Goal: Information Seeking & Learning: Learn about a topic

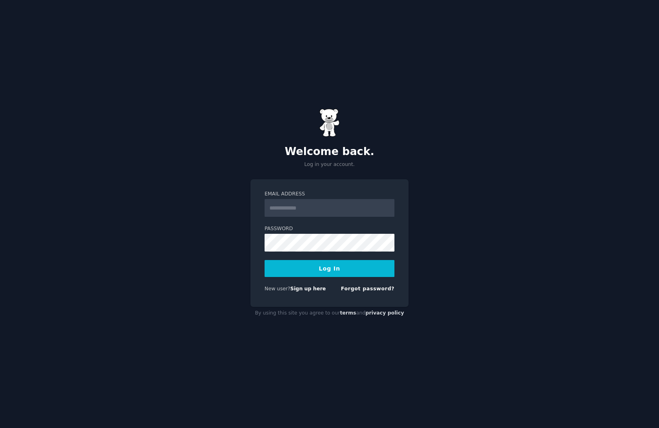
click at [310, 211] on input "Email Address" at bounding box center [330, 208] width 130 height 18
type input "**********"
click at [293, 273] on button "Log In" at bounding box center [330, 268] width 130 height 17
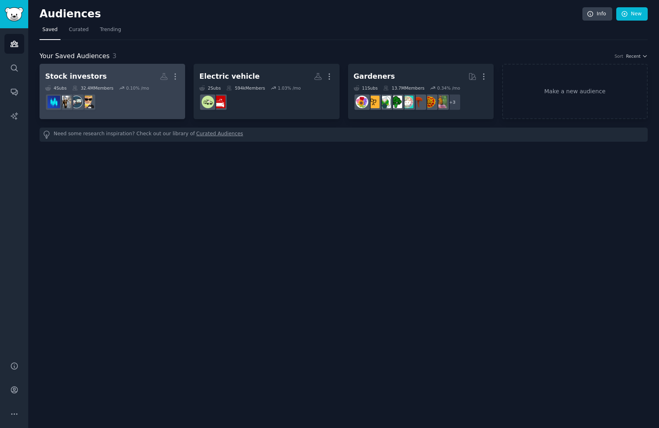
click at [129, 74] on h2 "Stock investors More" at bounding box center [112, 76] width 134 height 14
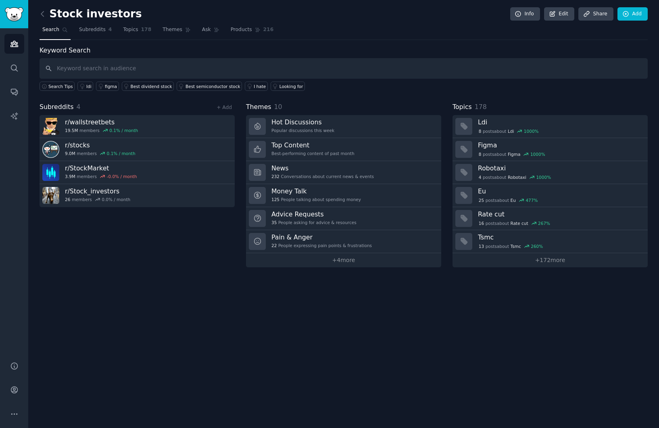
click at [351, 267] on div "Stock investors Info Edit Share Add Search Subreddits 4 Topics 178 Themes Ask P…" at bounding box center [343, 214] width 631 height 428
click at [351, 261] on link "+ 4 more" at bounding box center [343, 260] width 195 height 14
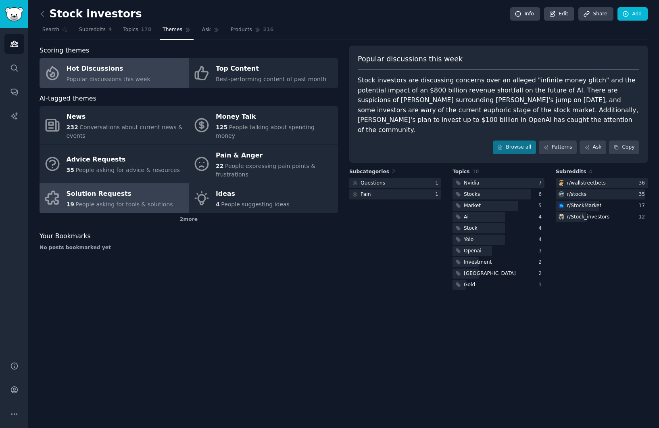
click at [159, 200] on div "19 People asking for tools & solutions" at bounding box center [120, 204] width 107 height 8
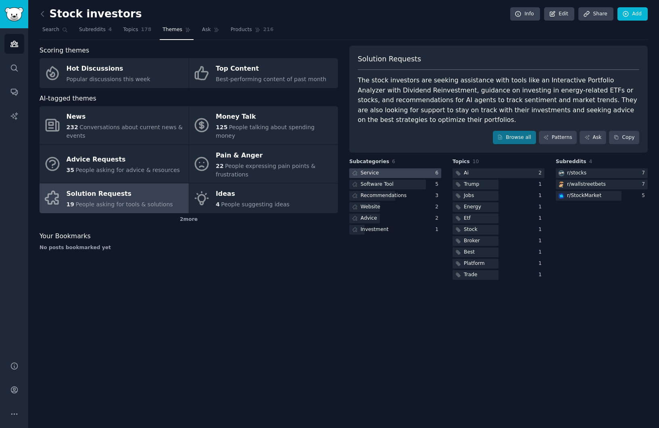
click at [414, 169] on div at bounding box center [395, 173] width 92 height 10
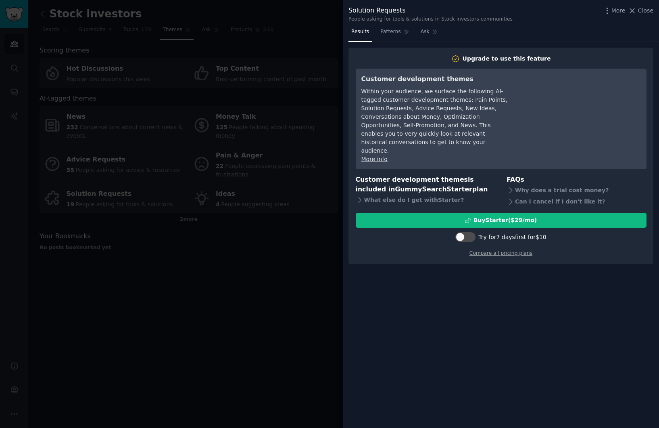
click at [270, 230] on div at bounding box center [329, 214] width 659 height 428
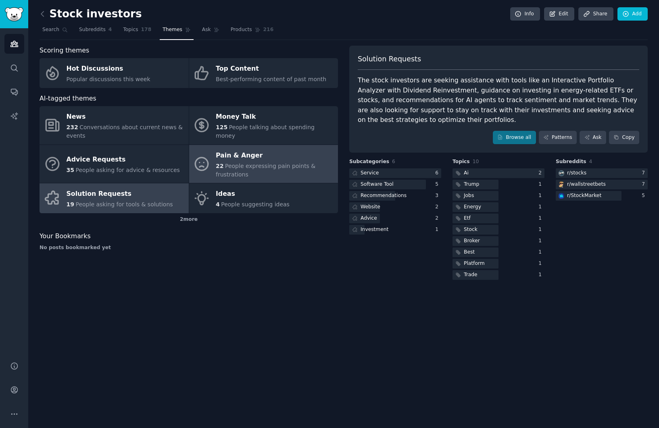
click at [253, 167] on span "People expressing pain points & frustrations" at bounding box center [266, 170] width 100 height 15
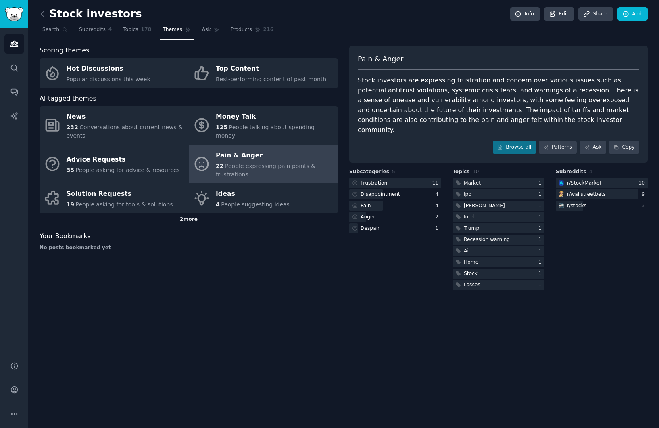
click at [72, 216] on div "2 more" at bounding box center [189, 219] width 299 height 13
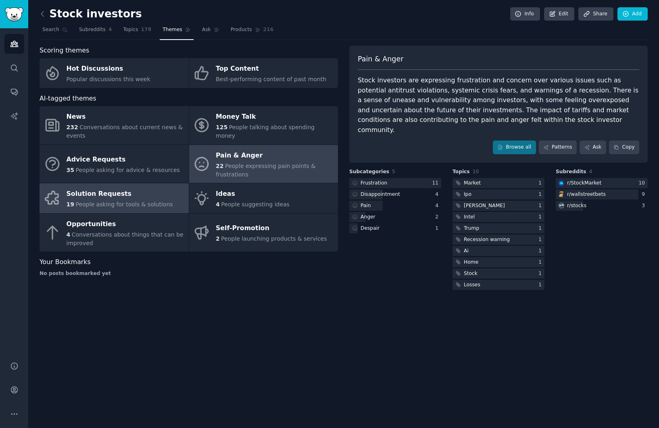
click at [91, 199] on div "Solution Requests" at bounding box center [120, 194] width 107 height 13
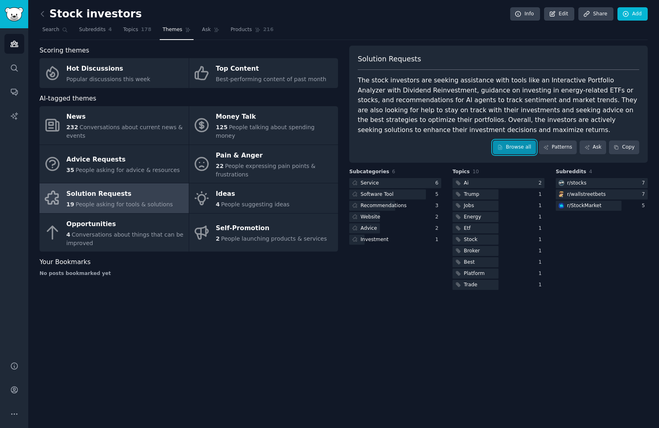
click at [525, 150] on link "Browse all" at bounding box center [514, 147] width 43 height 14
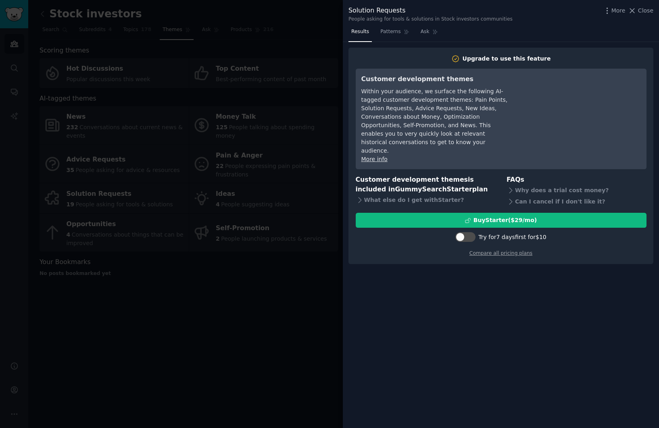
click at [291, 263] on div at bounding box center [329, 214] width 659 height 428
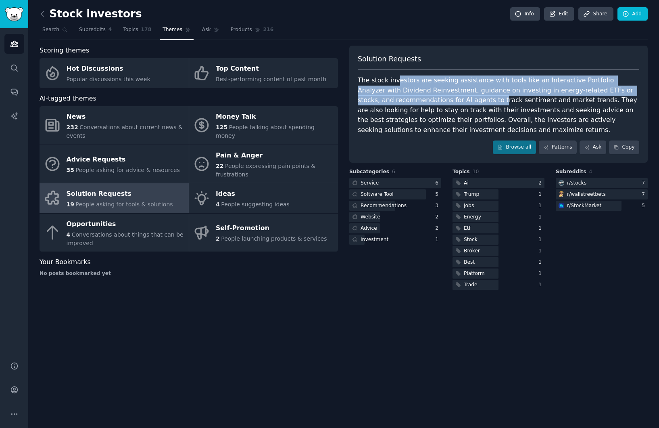
drag, startPoint x: 395, startPoint y: 77, endPoint x: 457, endPoint y: 102, distance: 66.9
click at [457, 102] on div "The stock investors are seeking assistance with tools like an Interactive Portf…" at bounding box center [499, 104] width 282 height 59
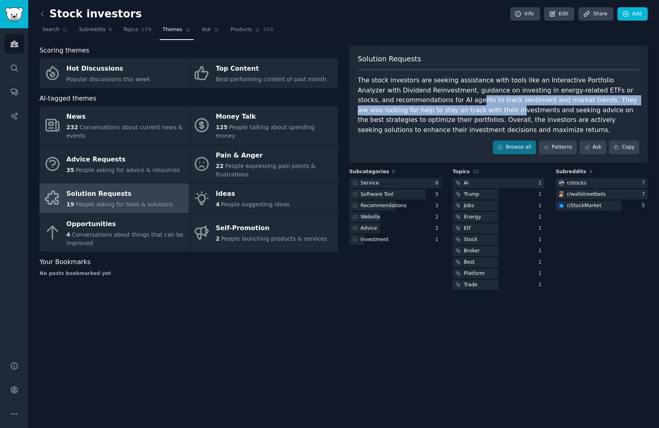
drag, startPoint x: 438, startPoint y: 99, endPoint x: 450, endPoint y: 113, distance: 18.3
click at [450, 113] on div "The stock investors are seeking assistance with tools like an Interactive Portf…" at bounding box center [499, 104] width 282 height 59
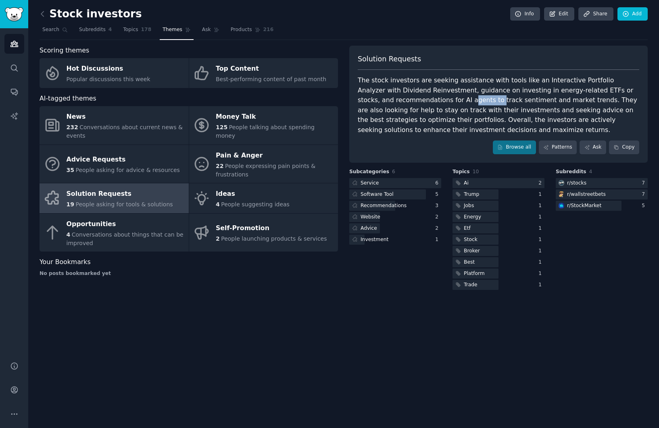
drag, startPoint x: 430, startPoint y: 102, endPoint x: 458, endPoint y: 102, distance: 27.4
click at [458, 102] on div "The stock investors are seeking assistance with tools like an Interactive Portf…" at bounding box center [499, 104] width 282 height 59
